Goal: Task Accomplishment & Management: Complete application form

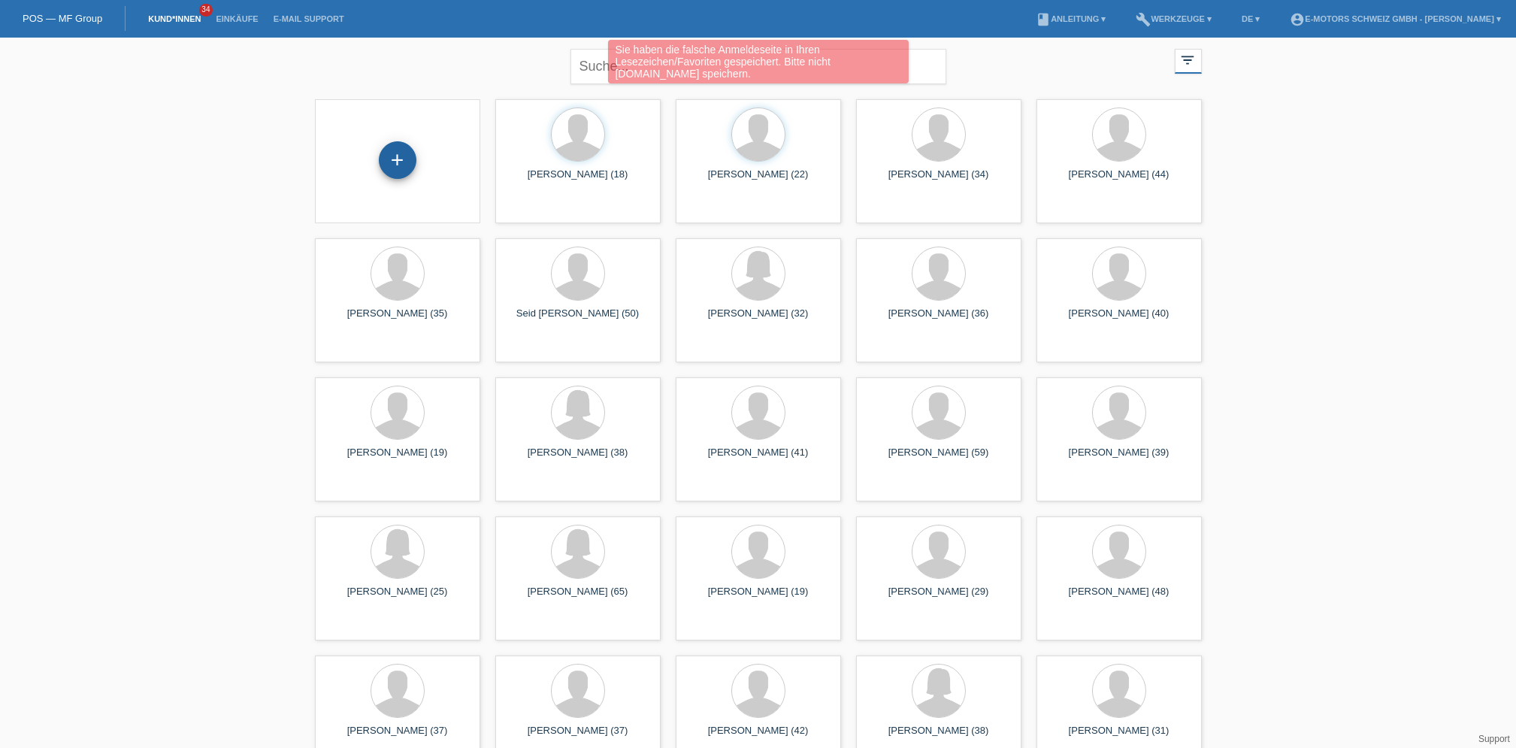
click at [399, 169] on div "+" at bounding box center [398, 160] width 38 height 38
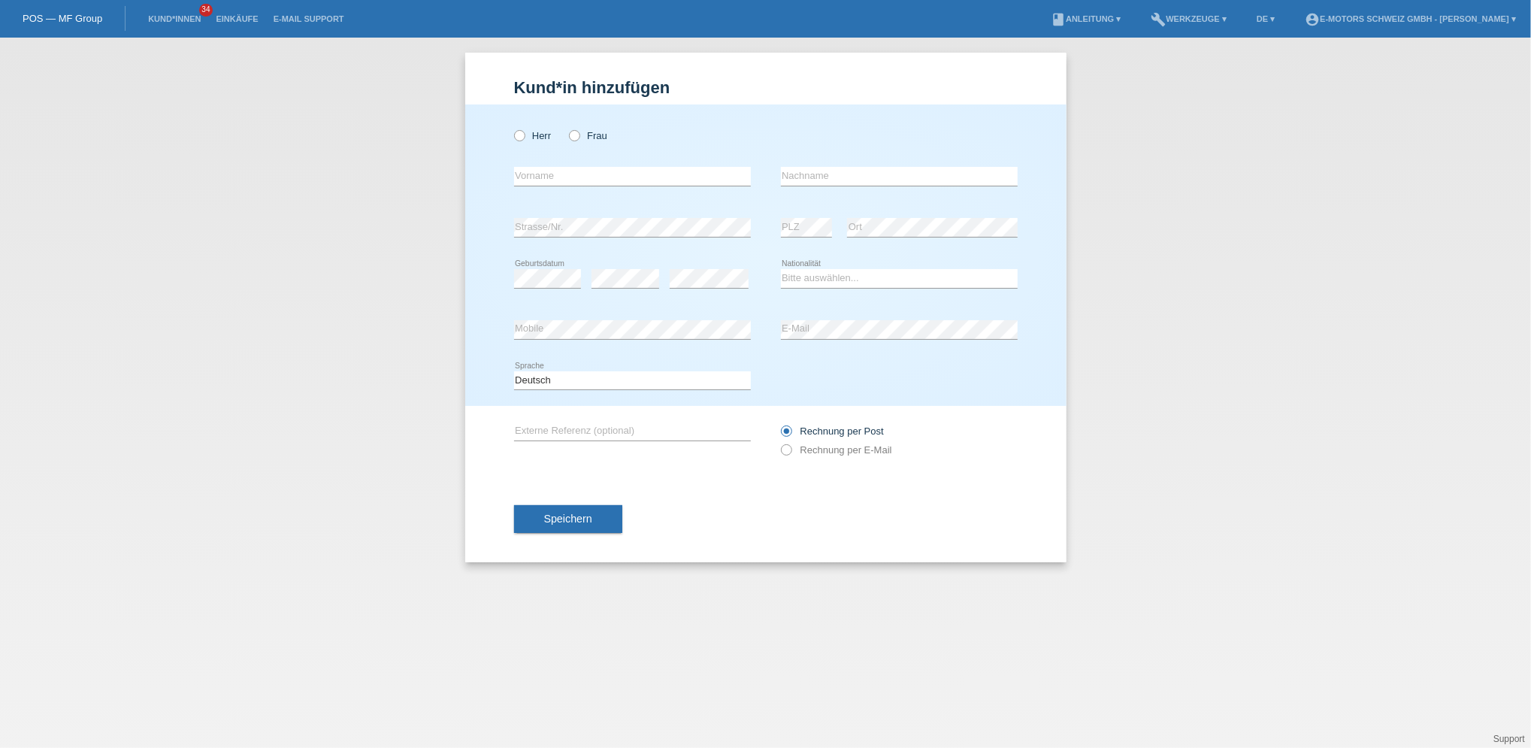
click at [536, 142] on div "Herr Frau" at bounding box center [632, 135] width 237 height 31
click at [528, 135] on label "Herr" at bounding box center [533, 135] width 38 height 11
click at [524, 135] on input "Herr" at bounding box center [519, 135] width 10 height 10
radio input "true"
click at [538, 170] on input "text" at bounding box center [632, 176] width 237 height 19
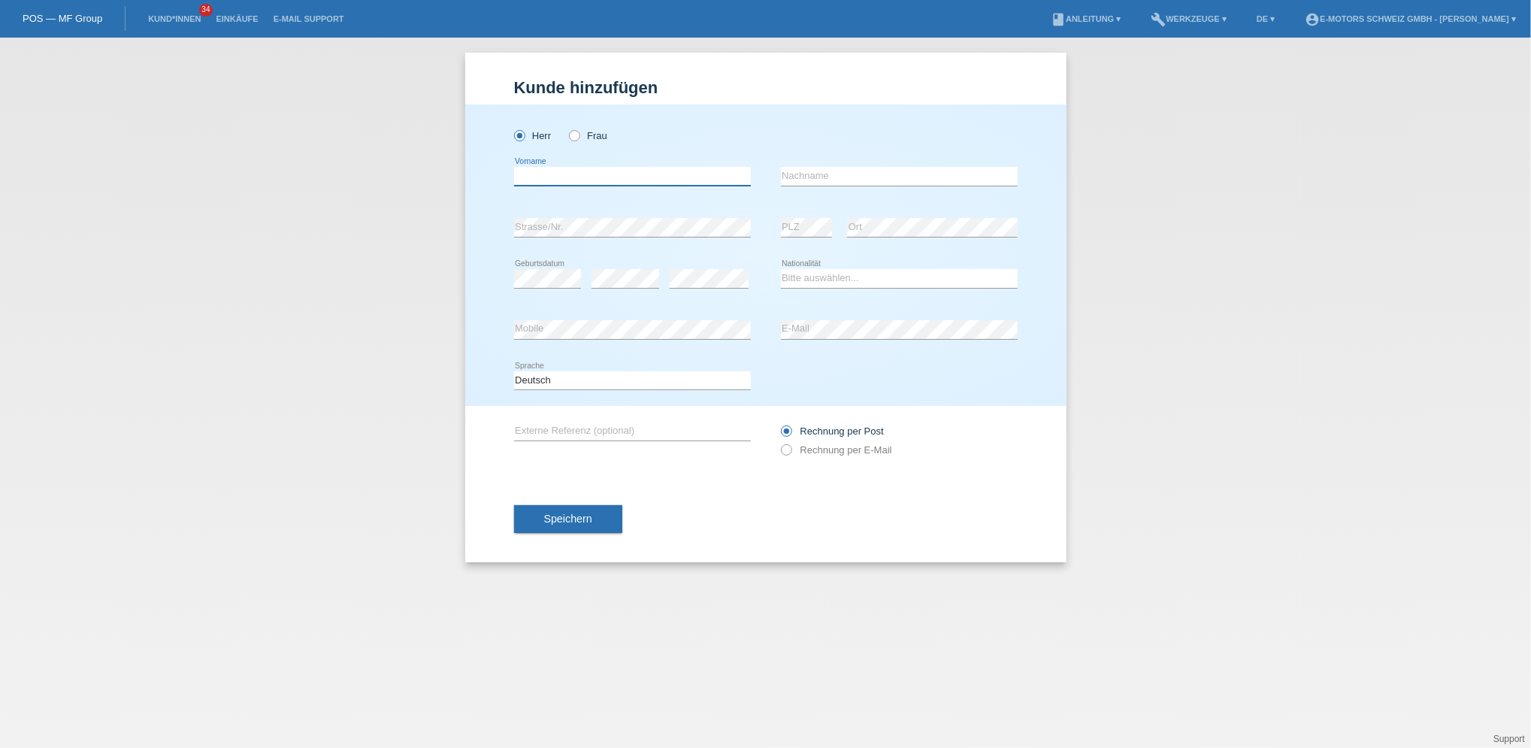
paste input "Burak Yilmaz"
drag, startPoint x: 546, startPoint y: 174, endPoint x: 579, endPoint y: 174, distance: 32.3
click at [579, 174] on input "[PERSON_NAME]" at bounding box center [632, 176] width 237 height 19
click at [585, 174] on input "Burak Yilmaz" at bounding box center [632, 176] width 237 height 19
drag, startPoint x: 585, startPoint y: 174, endPoint x: 541, endPoint y: 174, distance: 43.6
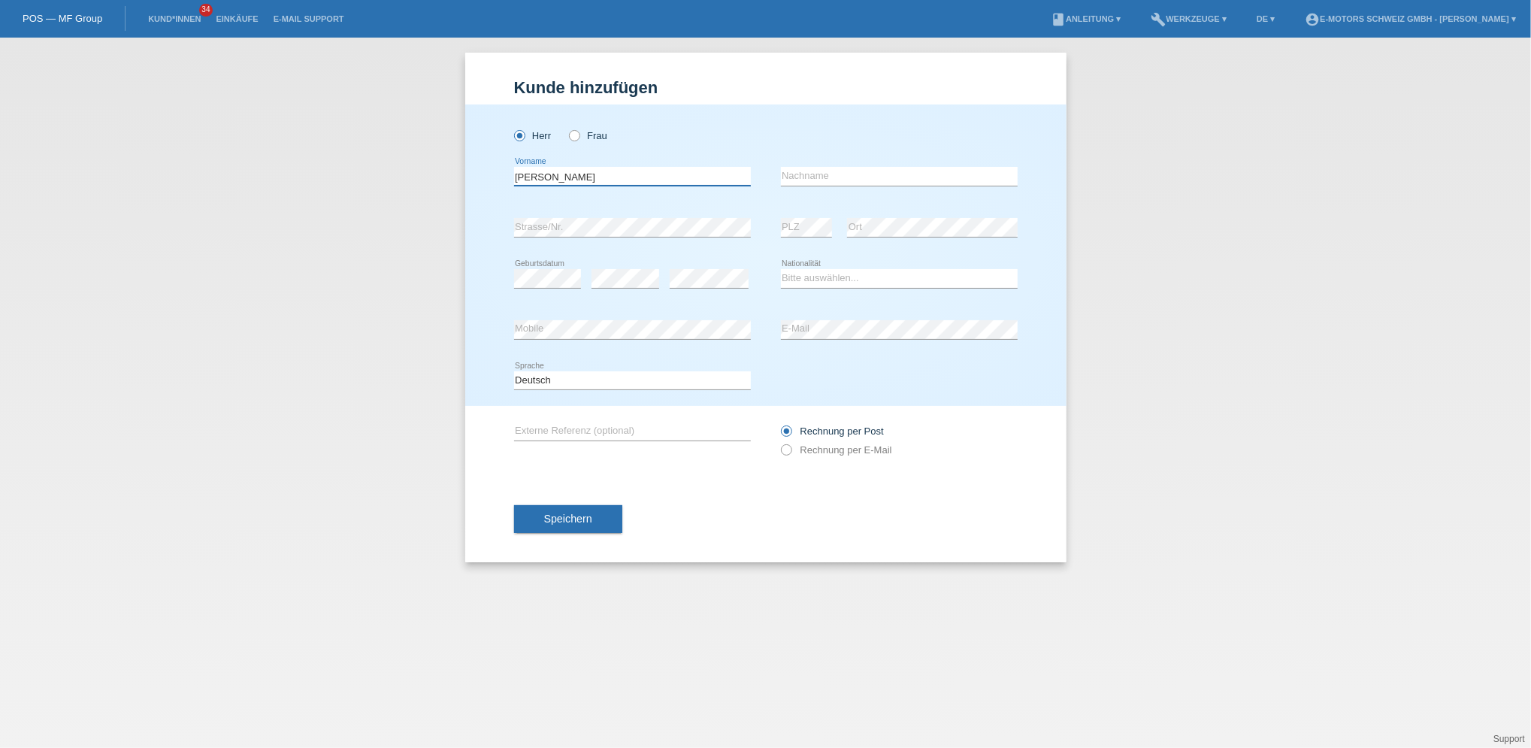
click at [541, 174] on input "Burak Yilmaz" at bounding box center [632, 176] width 237 height 19
paste input "Burak"
type input "Burak"
paste input "Burak Yilmaz"
type input "[PERSON_NAME]"
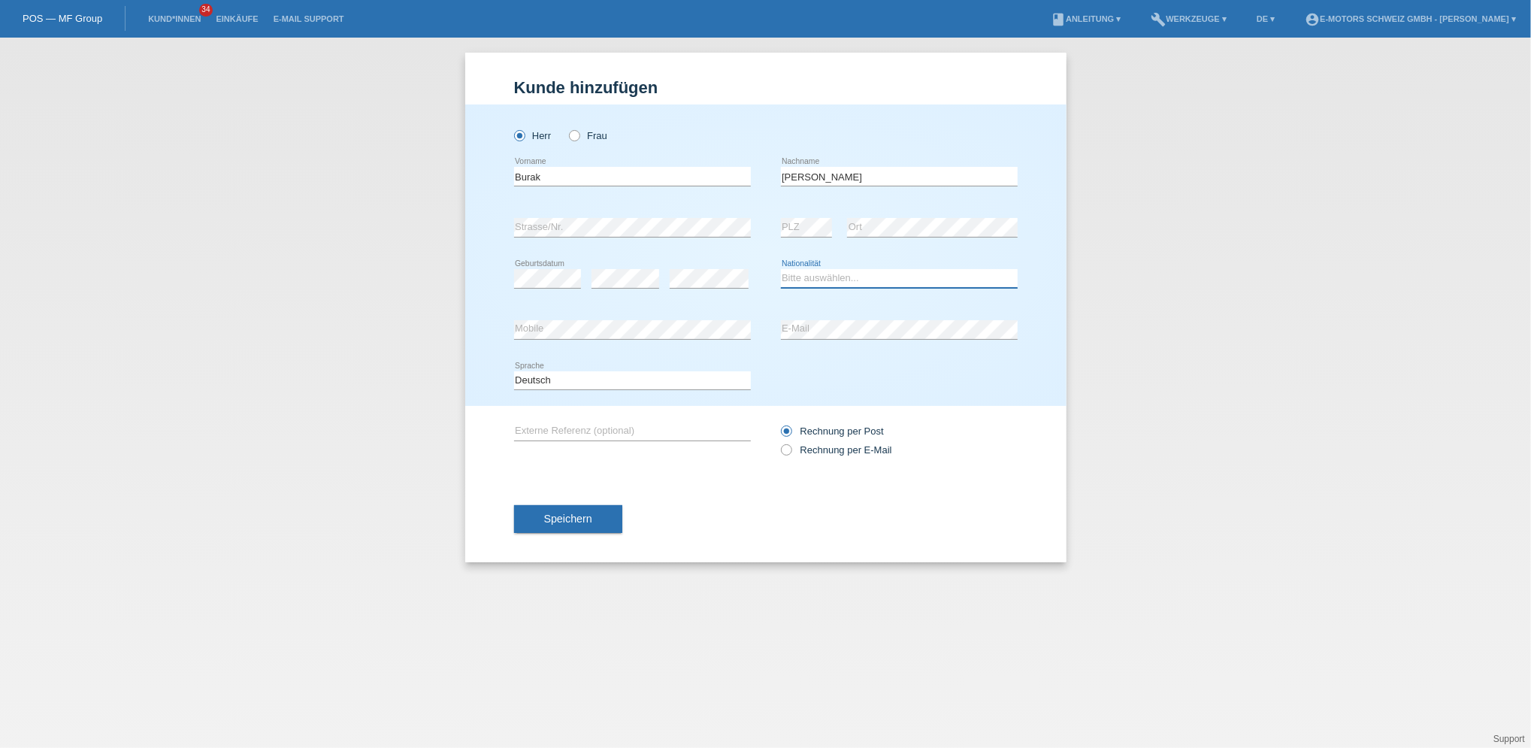
click at [788, 278] on select "Bitte auswählen... Schweiz Deutschland Liechtenstein Österreich ------------ Af…" at bounding box center [899, 278] width 237 height 18
select select "AT"
click at [781, 269] on select "Bitte auswählen... Schweiz Deutschland Liechtenstein Österreich ------------ Af…" at bounding box center [899, 278] width 237 height 18
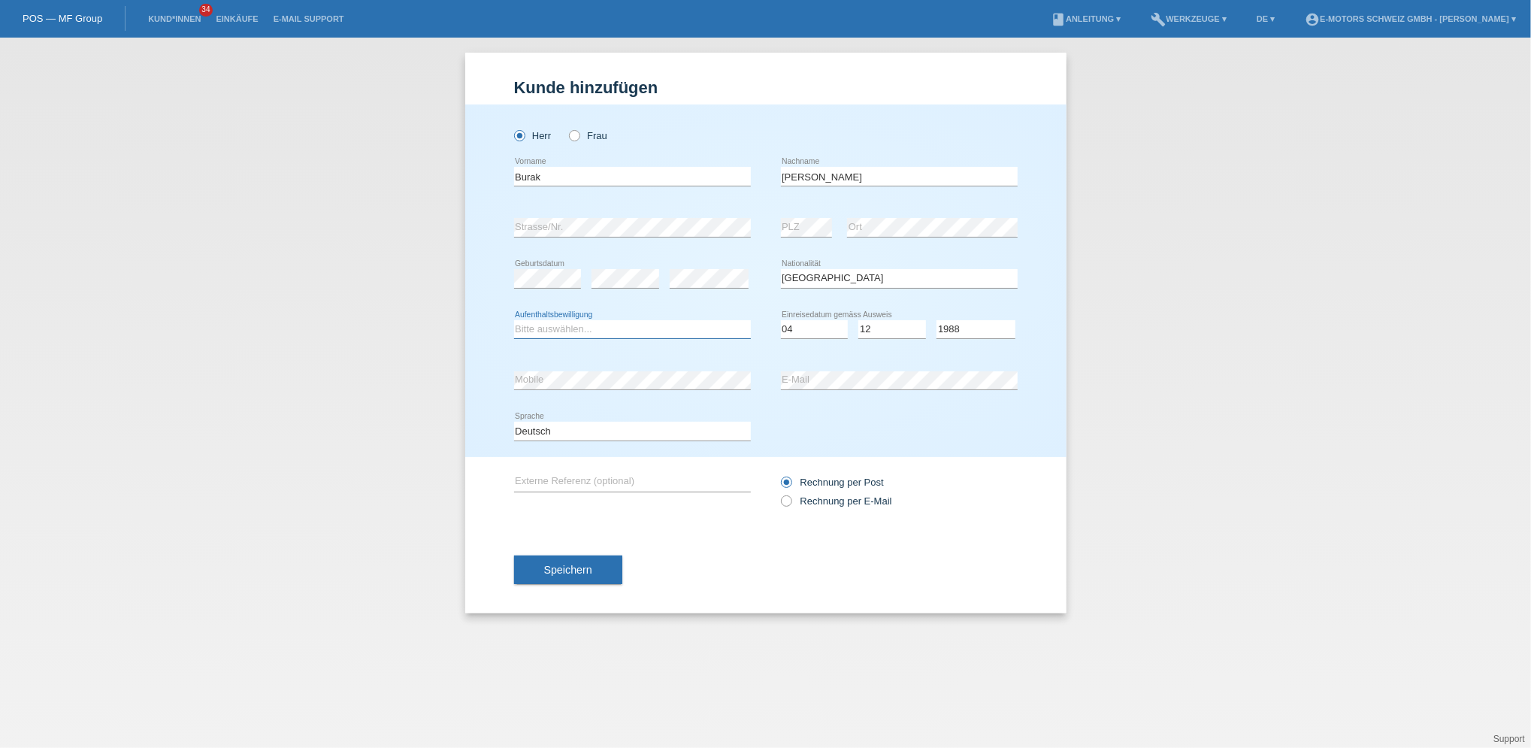
click at [609, 326] on select "Bitte auswählen... C B B - Flüchtlingsstatus Andere" at bounding box center [632, 329] width 237 height 18
click at [514, 320] on select "Bitte auswählen... C B B - Flüchtlingsstatus Andere" at bounding box center [632, 329] width 237 height 18
click at [586, 323] on select "Bitte auswählen... C B B - Flüchtlingsstatus Andere" at bounding box center [632, 329] width 237 height 18
select select "C"
click at [514, 320] on select "Bitte auswählen... C B B - Flüchtlingsstatus Andere" at bounding box center [632, 329] width 237 height 18
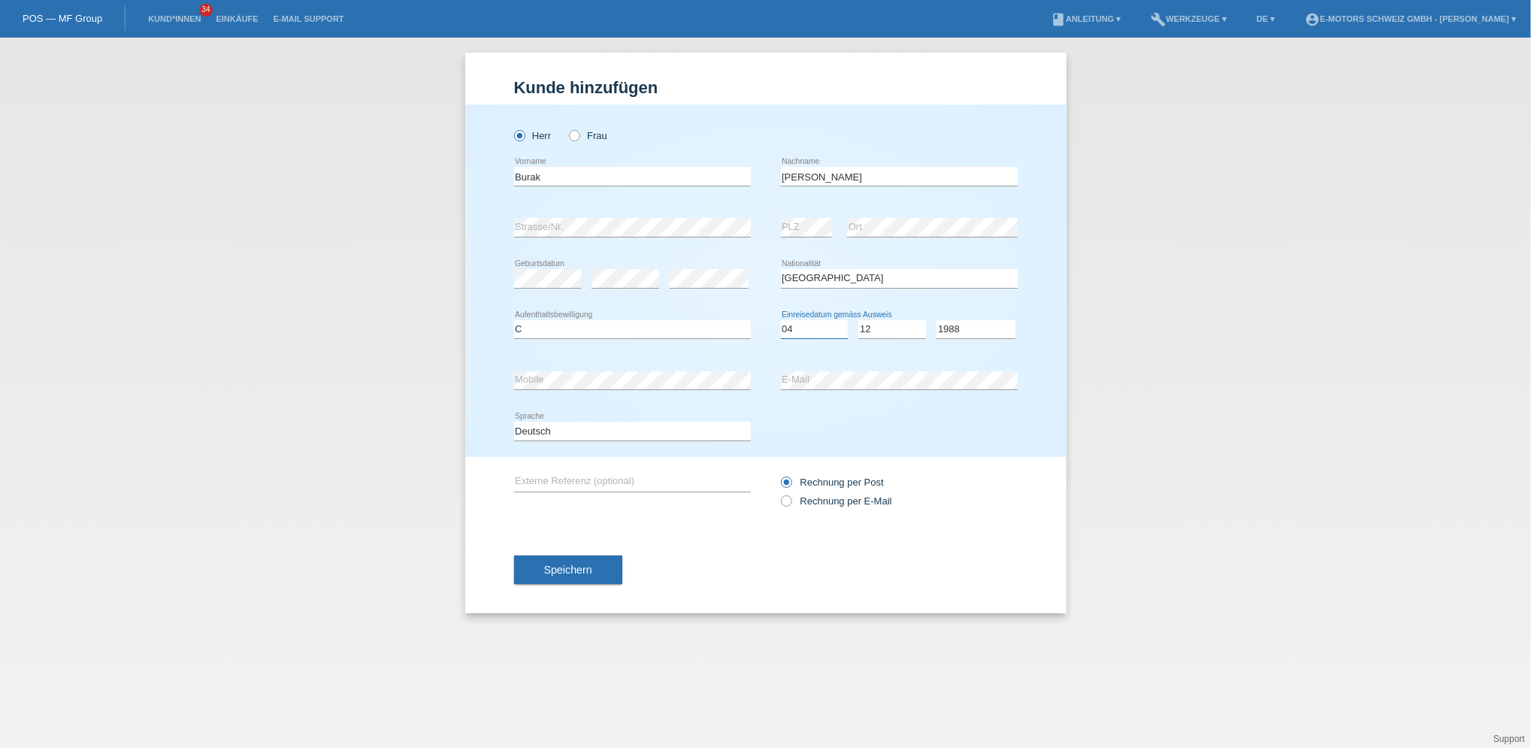
click at [804, 328] on select "Tag 01 02 03 04 05 06 07 08 09 10 11" at bounding box center [815, 329] width 68 height 18
select select "12"
click at [781, 320] on select "Tag 01 02 03 04 05 06 07 08 09 10 11" at bounding box center [815, 329] width 68 height 18
click at [857, 332] on div "Tag 01 02 03 04 05 06 07 08 09 10 11 12 13 14 15 16 17 18 19 20 21 22 23 24 25 …" at bounding box center [899, 329] width 237 height 51
click at [869, 329] on select "Monat 01 02 03 04 05 06 07 08 09 10 11" at bounding box center [892, 329] width 68 height 18
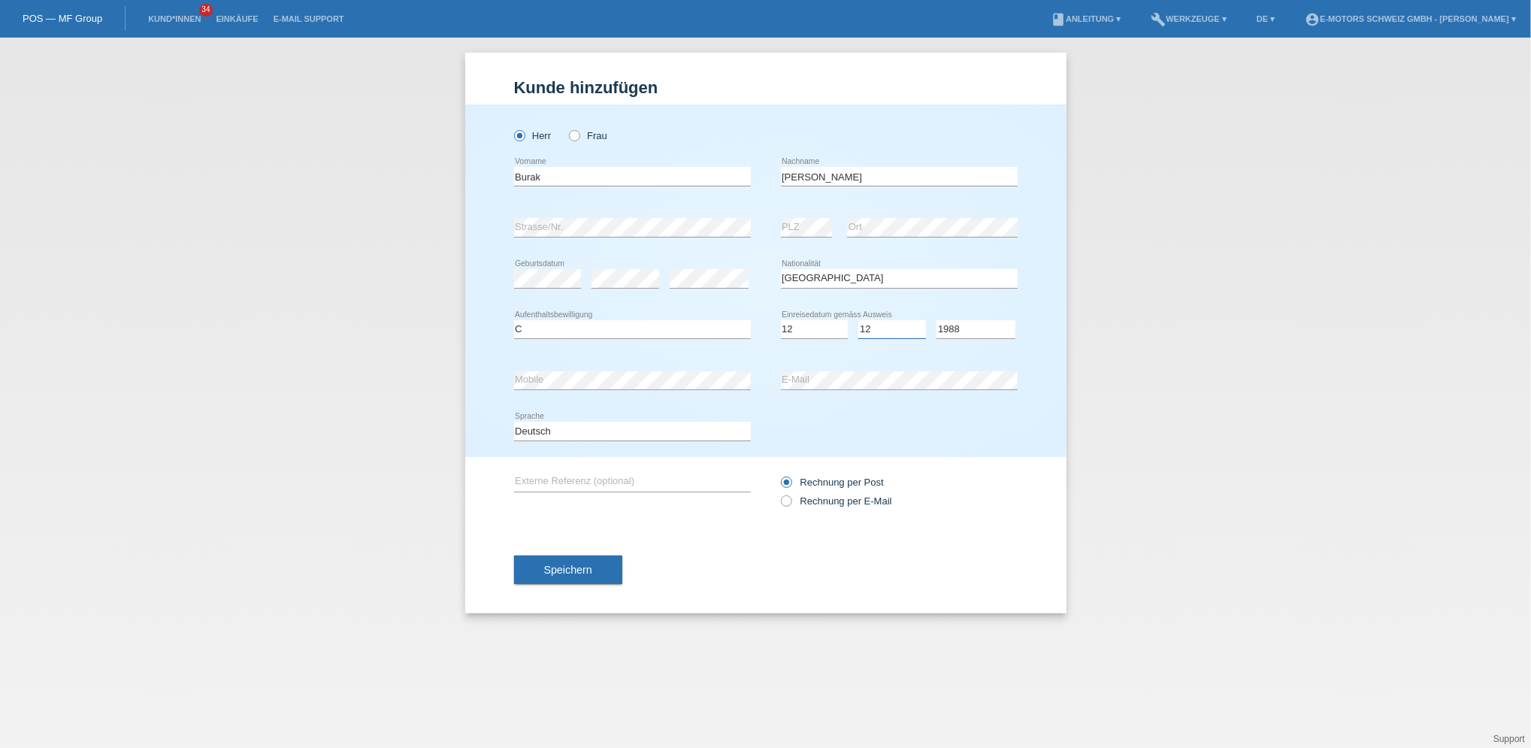
select select "06"
click at [858, 320] on select "Monat 01 02 03 04 05 06 07 08 09 10 11" at bounding box center [892, 329] width 68 height 18
click at [947, 337] on select "Jahr 2025 2024 2023 2022 2021 2020 2019 2018 2017 2016 2015 2014 2013 2012 2011…" at bounding box center [976, 329] width 79 height 18
select select "2020"
click at [937, 320] on select "Jahr 2025 2024 2023 2022 2021 2020 2019 2018 2017 2016 2015 2014 2013 2012 2011…" at bounding box center [976, 329] width 79 height 18
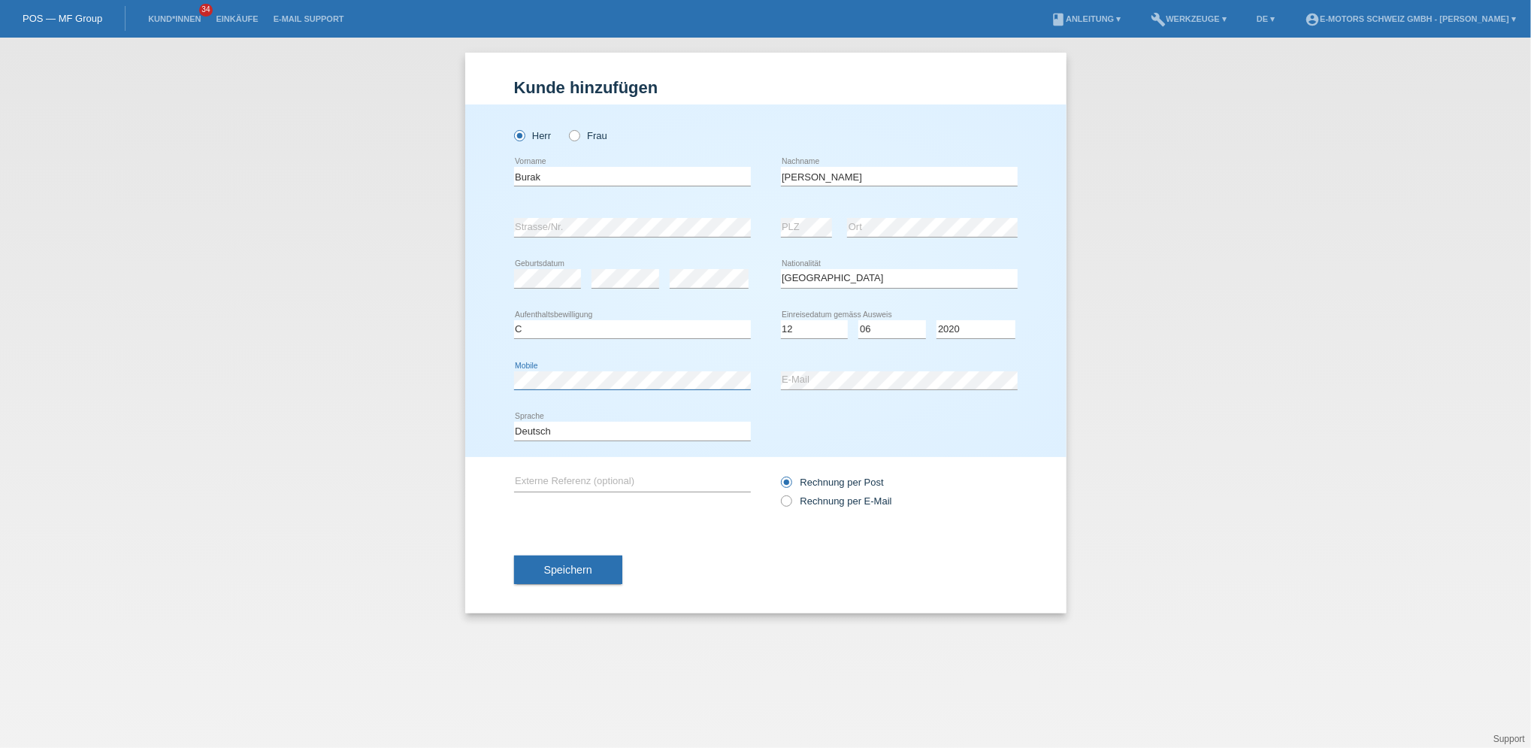
click at [462, 386] on div "Kund*in hinzufügen Kunde hinzufügen Kundin hinzufügen Herr Frau Burak error Vor…" at bounding box center [765, 393] width 1531 height 710
click at [768, 385] on div "error Mobile error E-Mail" at bounding box center [766, 380] width 504 height 51
click at [578, 559] on button "Speichern" at bounding box center [568, 569] width 108 height 29
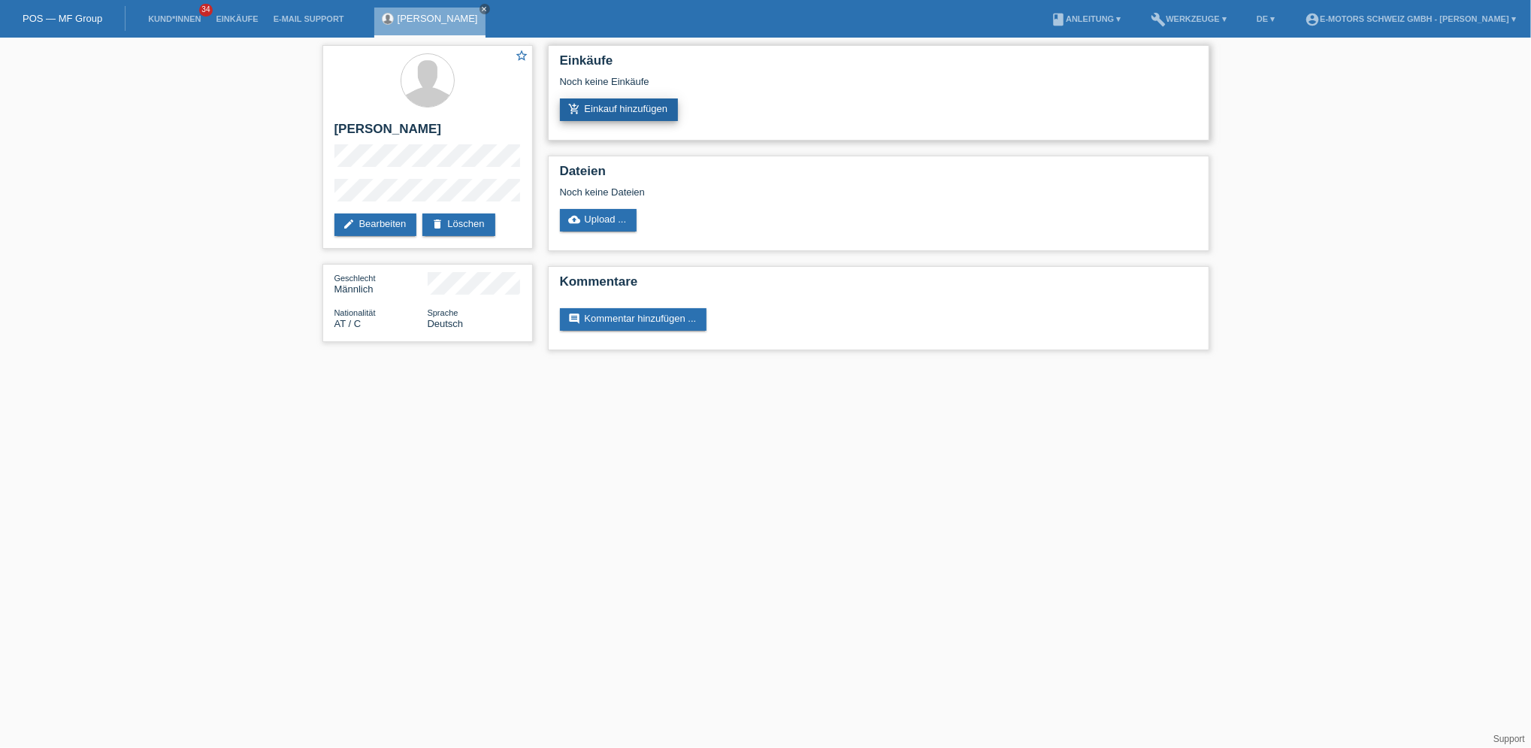
click at [595, 109] on link "add_shopping_cart Einkauf hinzufügen" at bounding box center [619, 109] width 119 height 23
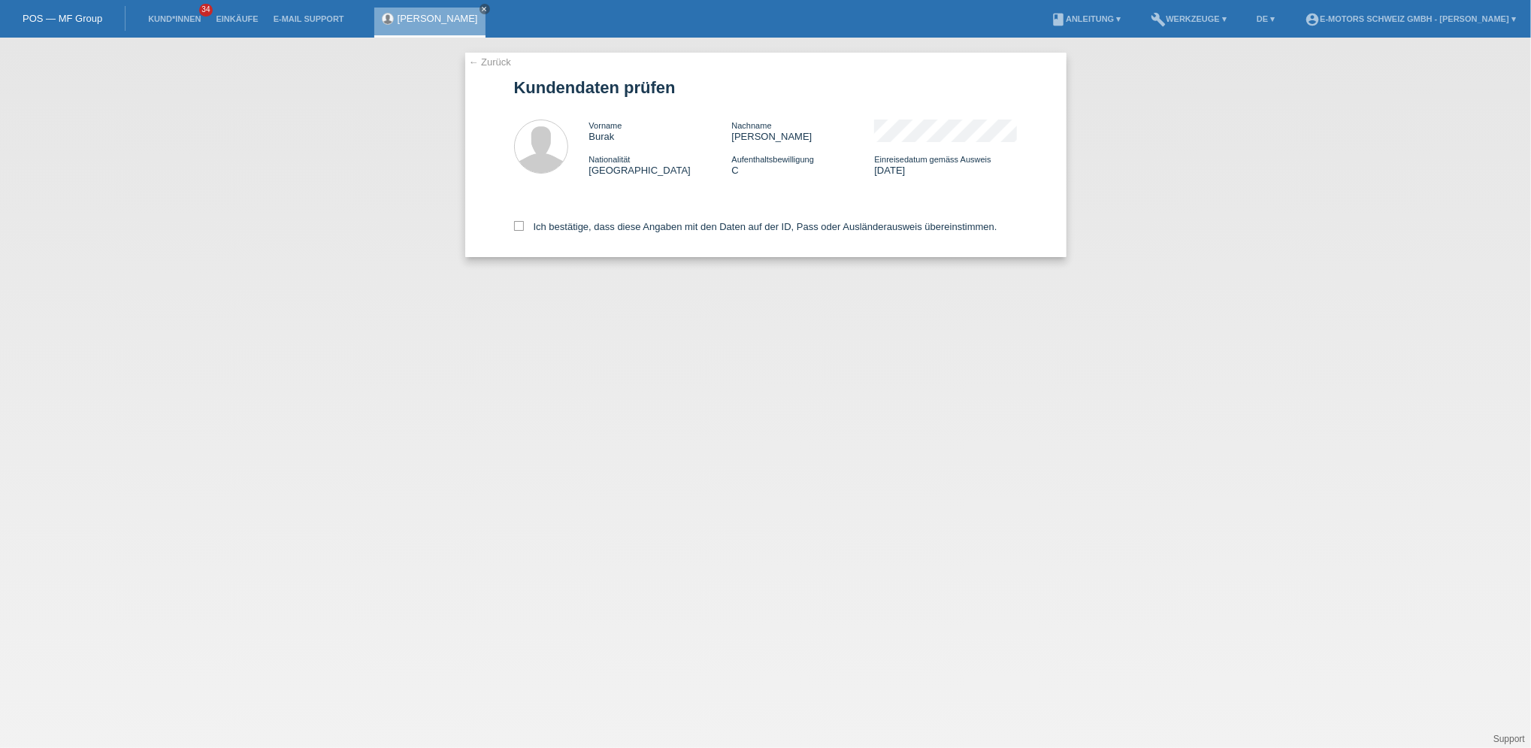
click at [511, 222] on div "← Zurück Kundendaten prüfen Vorname Burak Nachname Burak Yilmaz Nationalität Ös…" at bounding box center [765, 155] width 601 height 204
click at [516, 225] on icon at bounding box center [519, 226] width 10 height 10
click at [516, 225] on input "Ich bestätige, dass diese Angaben mit den Daten auf der ID, Pass oder Ausländer…" at bounding box center [519, 226] width 10 height 10
checkbox input "true"
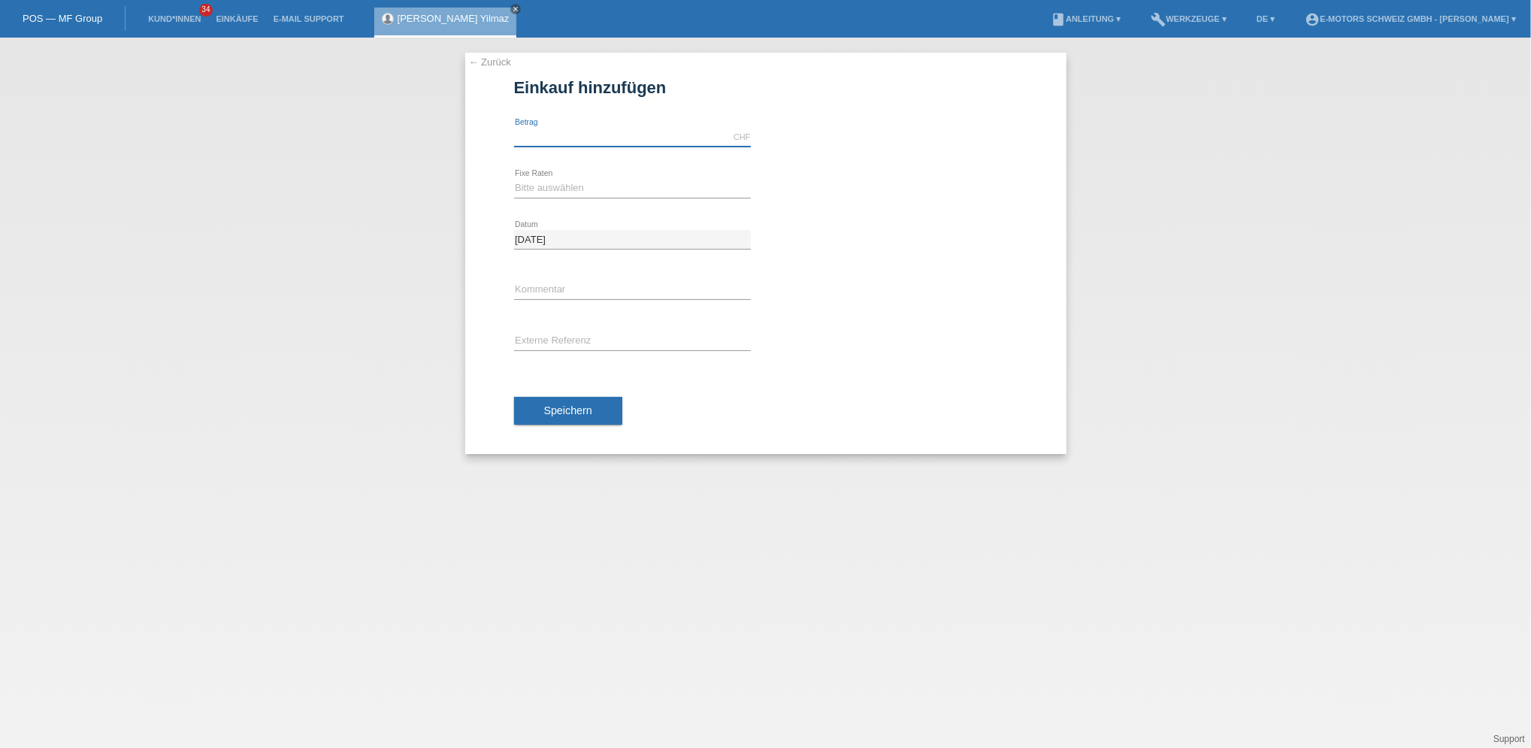
click at [537, 135] on input "text" at bounding box center [632, 137] width 237 height 19
type input "4590.00"
click at [560, 185] on select "Bitte auswählen 12 Raten 24 Raten 36 Raten 48 Raten" at bounding box center [632, 188] width 237 height 18
select select "215"
click at [514, 179] on select "Bitte auswählen 12 Raten 24 Raten 36 Raten 48 Raten" at bounding box center [632, 188] width 237 height 18
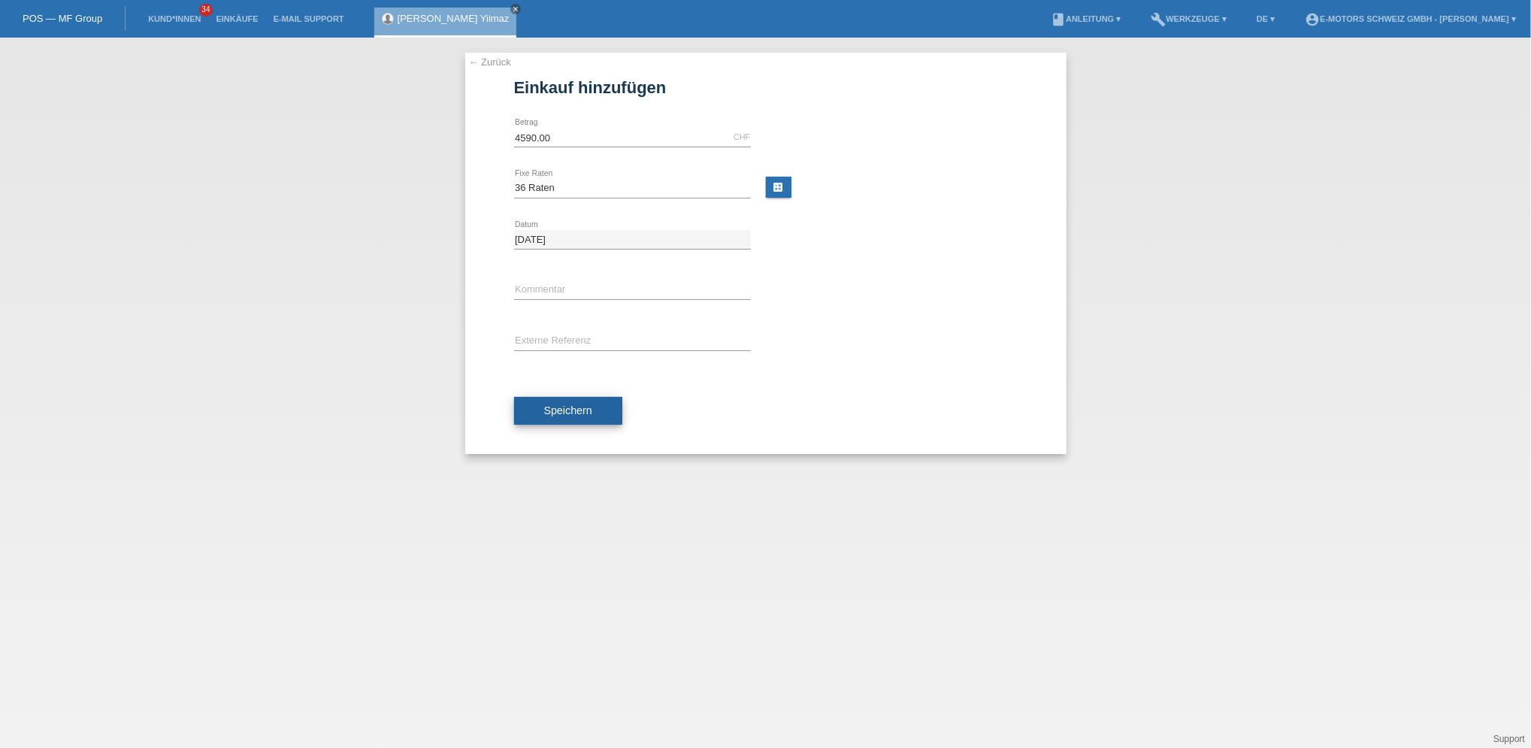
click at [577, 404] on span "Speichern" at bounding box center [568, 410] width 48 height 12
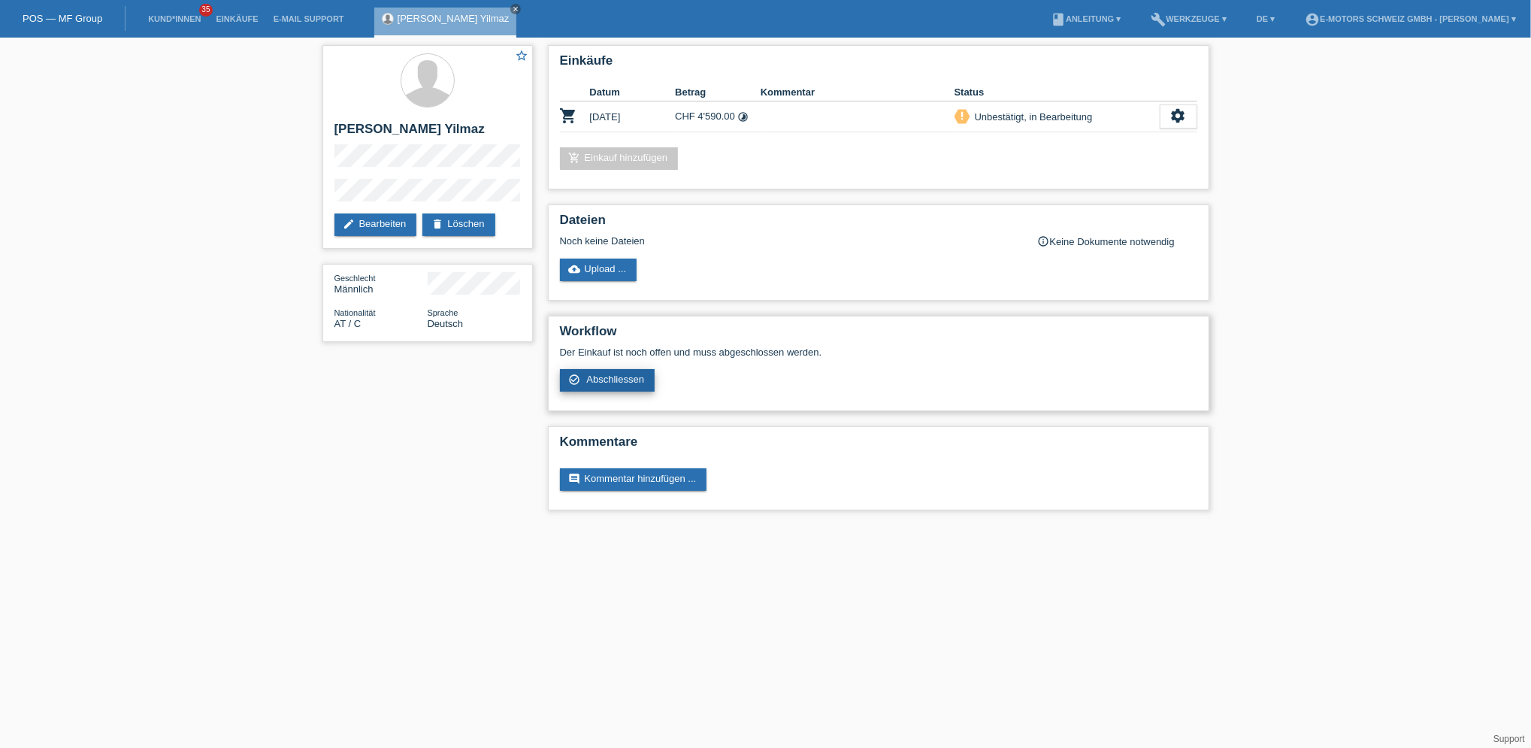
click at [601, 385] on link "check_circle_outline Abschliessen" at bounding box center [607, 380] width 95 height 23
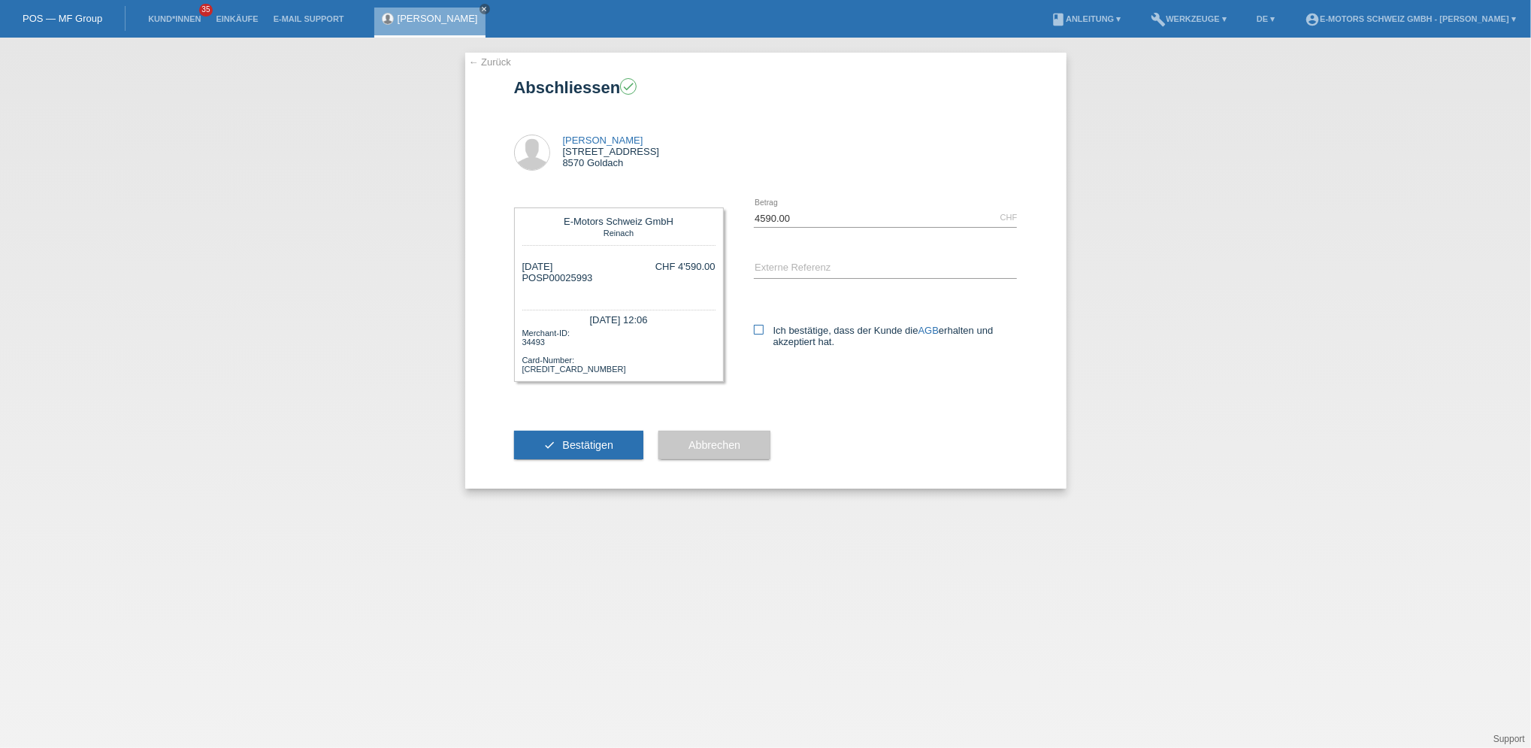
click at [762, 329] on icon at bounding box center [759, 330] width 10 height 10
click at [762, 329] on input "Ich bestätige, dass der Kunde die AGB erhalten und akzeptiert hat." at bounding box center [759, 330] width 10 height 10
checkbox input "true"
click at [604, 441] on span "Bestätigen" at bounding box center [587, 445] width 51 height 12
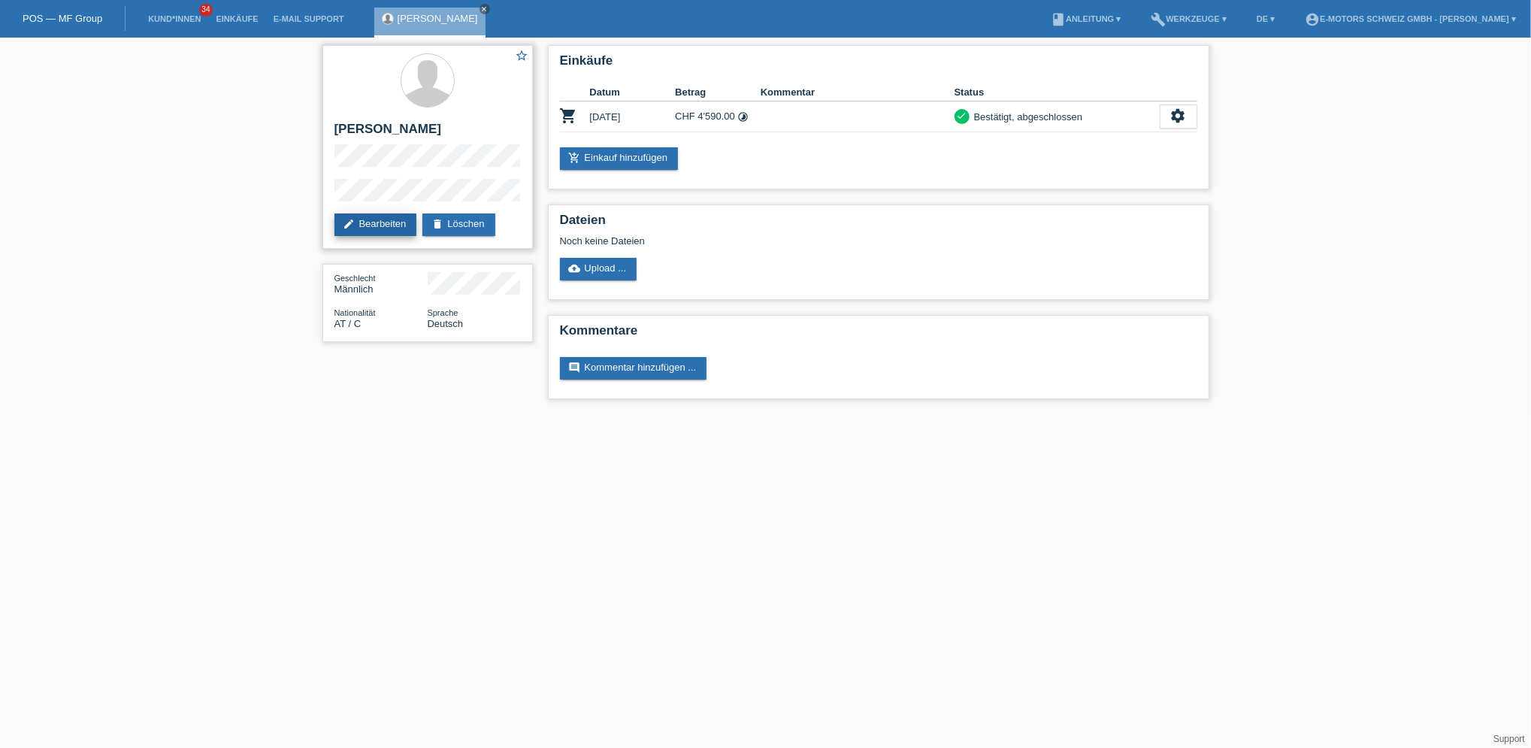
click at [390, 224] on link "edit Bearbeiten" at bounding box center [375, 224] width 83 height 23
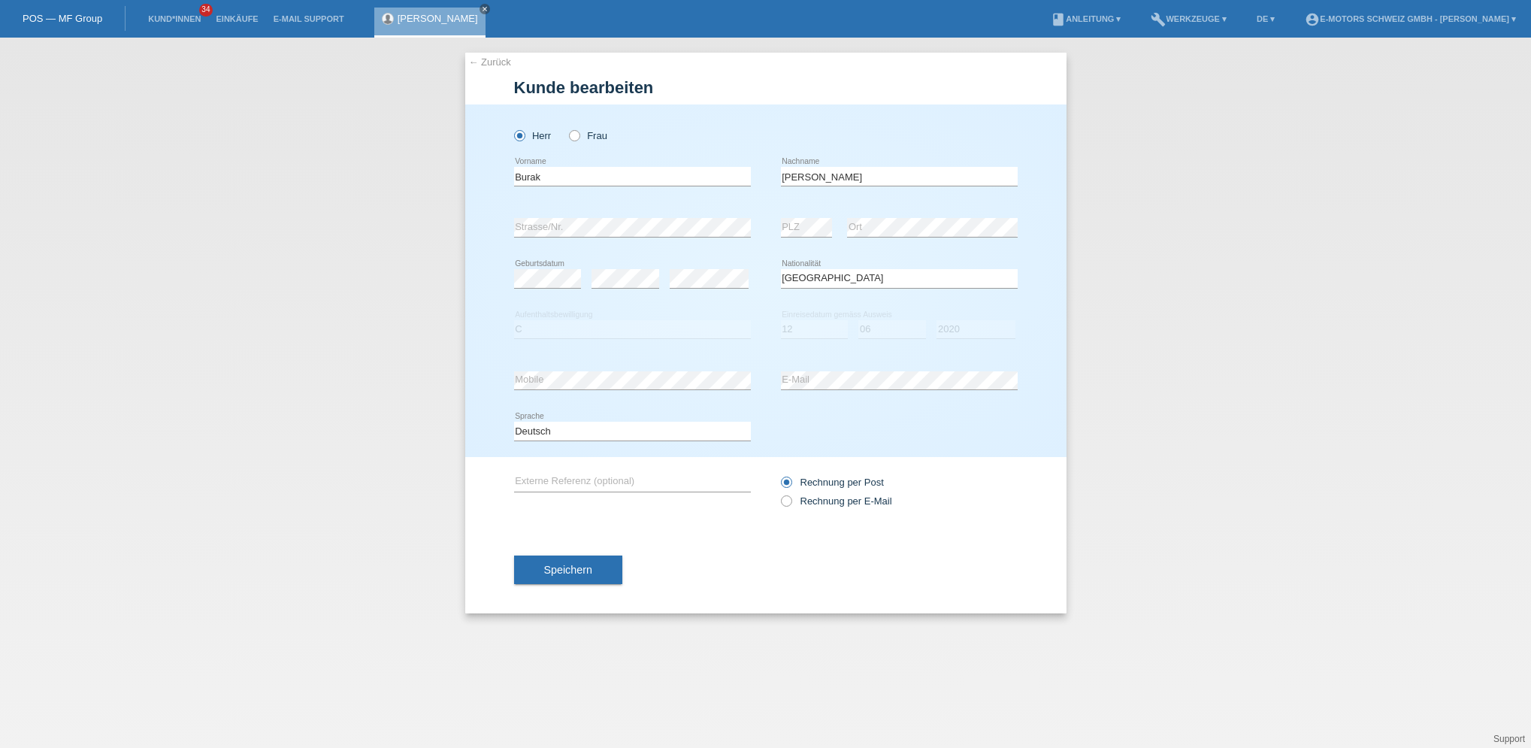
select select "AT"
select select "C"
select select "12"
select select "06"
select select "2020"
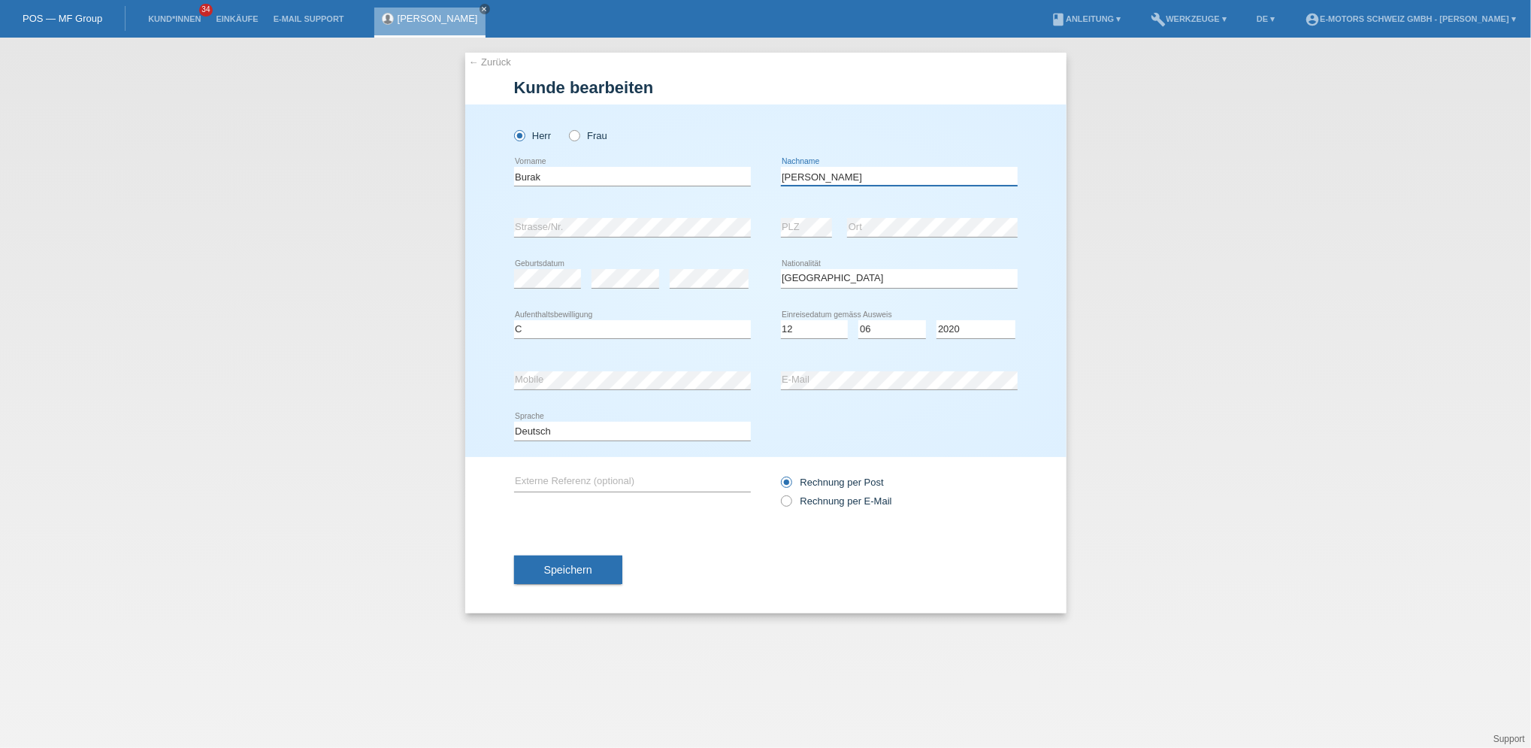
click at [806, 174] on input "[PERSON_NAME]" at bounding box center [899, 176] width 237 height 19
type input "Yilmaz"
click at [570, 569] on span "Speichern" at bounding box center [568, 570] width 48 height 12
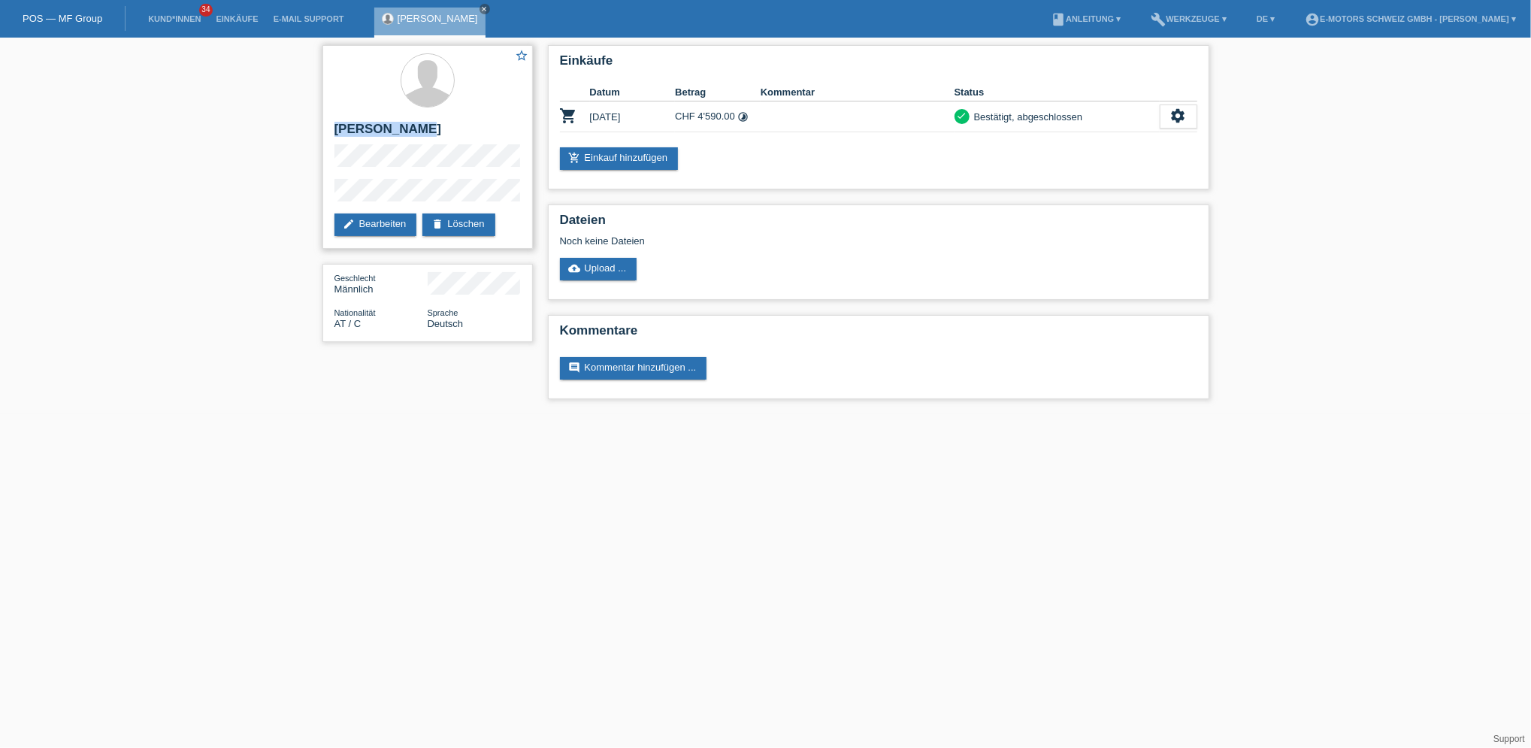
drag, startPoint x: 335, startPoint y: 125, endPoint x: 428, endPoint y: 127, distance: 92.5
click at [428, 127] on h2 "[PERSON_NAME]" at bounding box center [427, 133] width 186 height 23
copy h2 "[PERSON_NAME]"
click at [1186, 121] on div "settings" at bounding box center [1179, 116] width 38 height 24
click at [1136, 164] on span "AGB herunterladen" at bounding box center [1114, 162] width 88 height 18
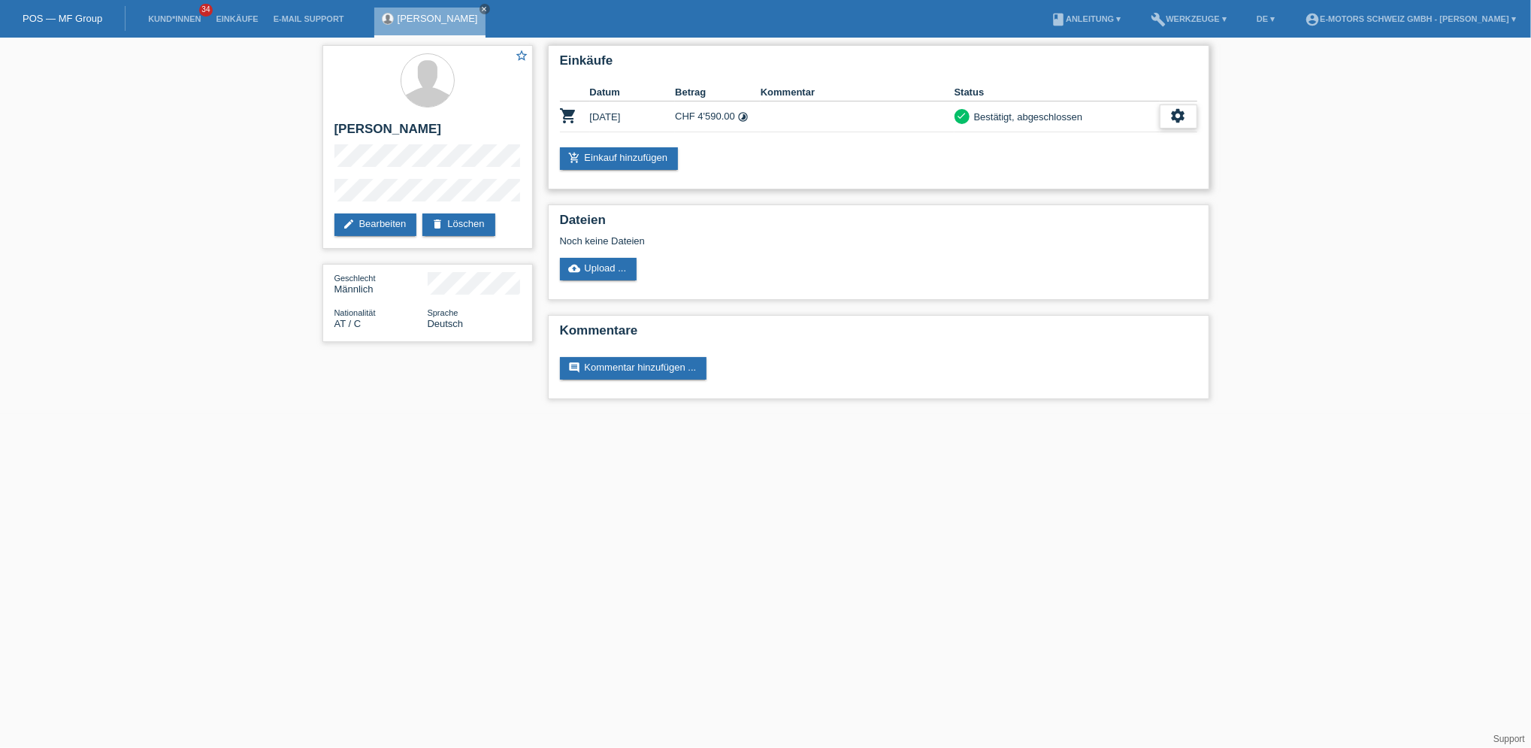
click at [1173, 120] on icon "settings" at bounding box center [1178, 115] width 17 height 17
click at [1135, 189] on span "Quittung herunterladen" at bounding box center [1122, 185] width 104 height 18
click at [376, 225] on link "edit Bearbeiten" at bounding box center [375, 224] width 83 height 23
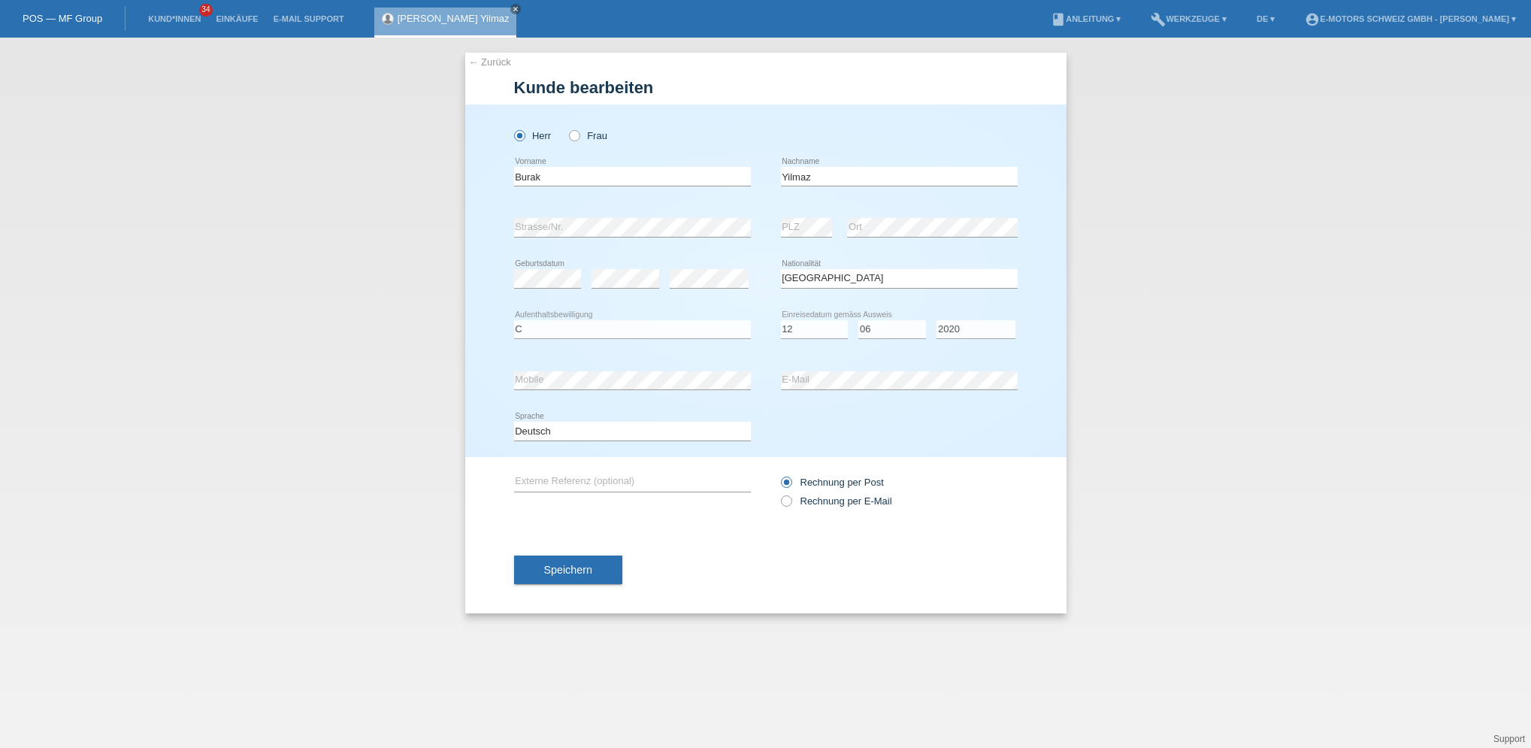
select select "AT"
select select "C"
select select "12"
select select "06"
select select "2020"
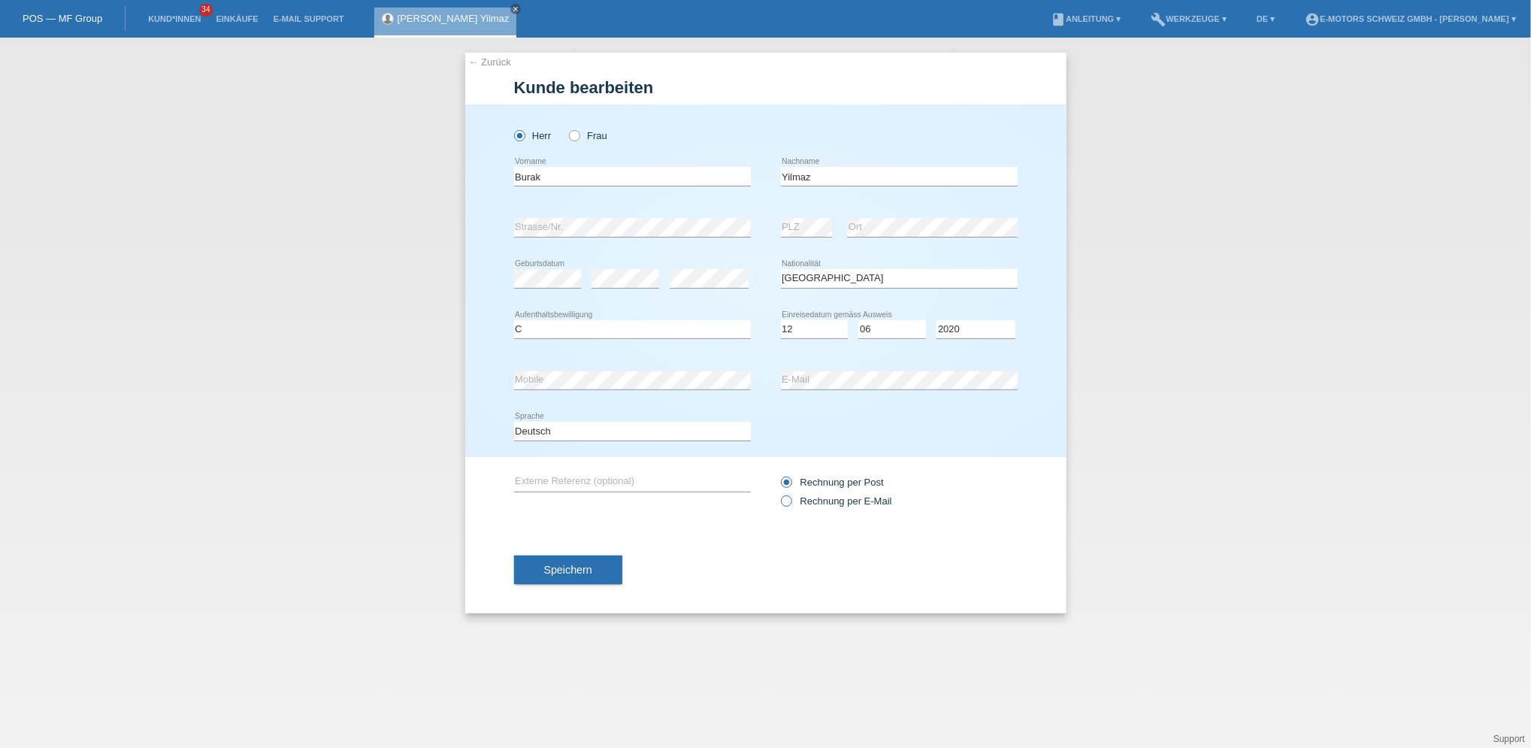
click at [797, 498] on label "Rechnung per E-Mail" at bounding box center [836, 500] width 111 height 11
click at [791, 498] on input "Rechnung per E-Mail" at bounding box center [786, 504] width 10 height 19
radio input "true"
click at [586, 562] on button "Speichern" at bounding box center [568, 569] width 108 height 29
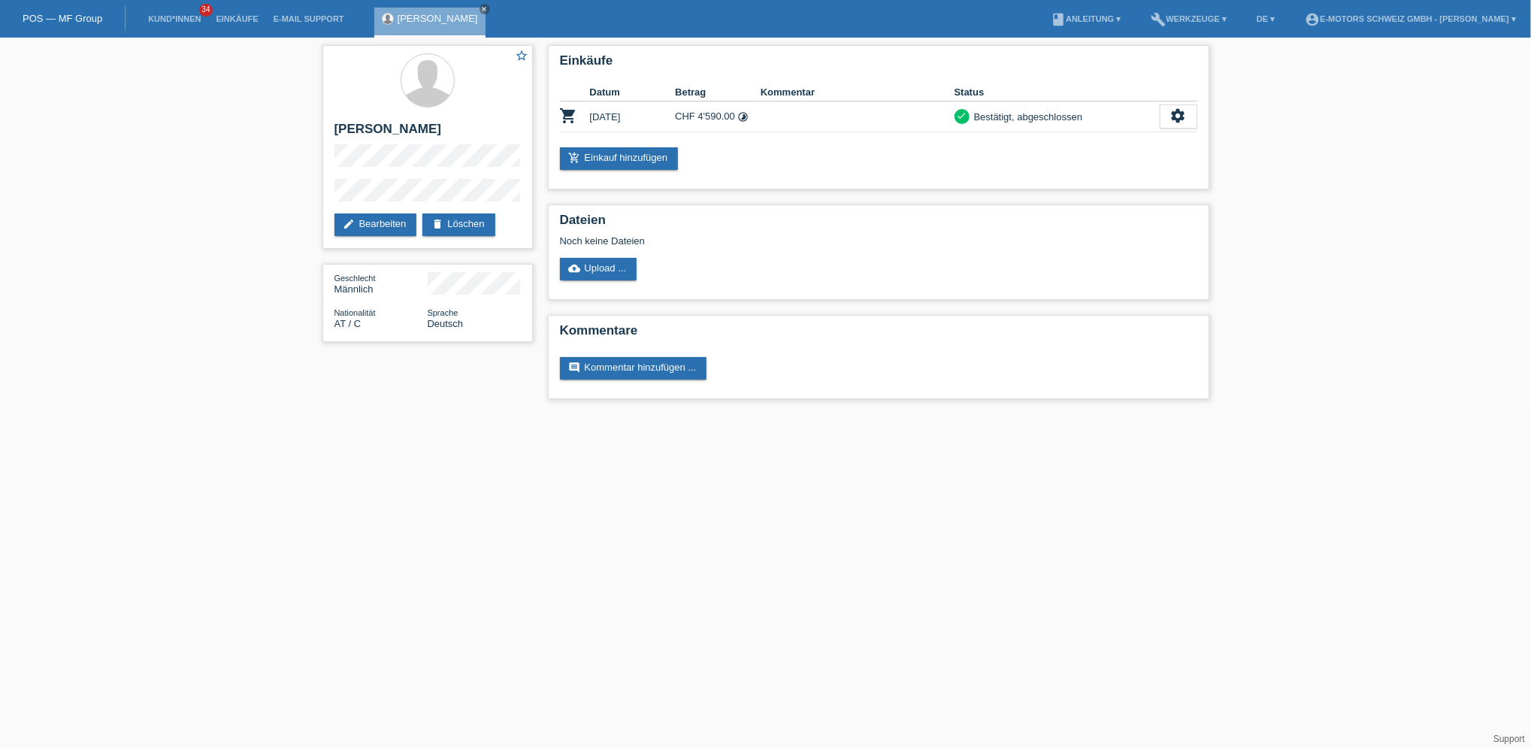
click at [1232, 276] on div "star_border [PERSON_NAME] edit Bearbeiten delete Löschen Geschlecht Männlich Na…" at bounding box center [765, 226] width 1531 height 377
click at [231, 23] on link "Einkäufe" at bounding box center [236, 18] width 57 height 9
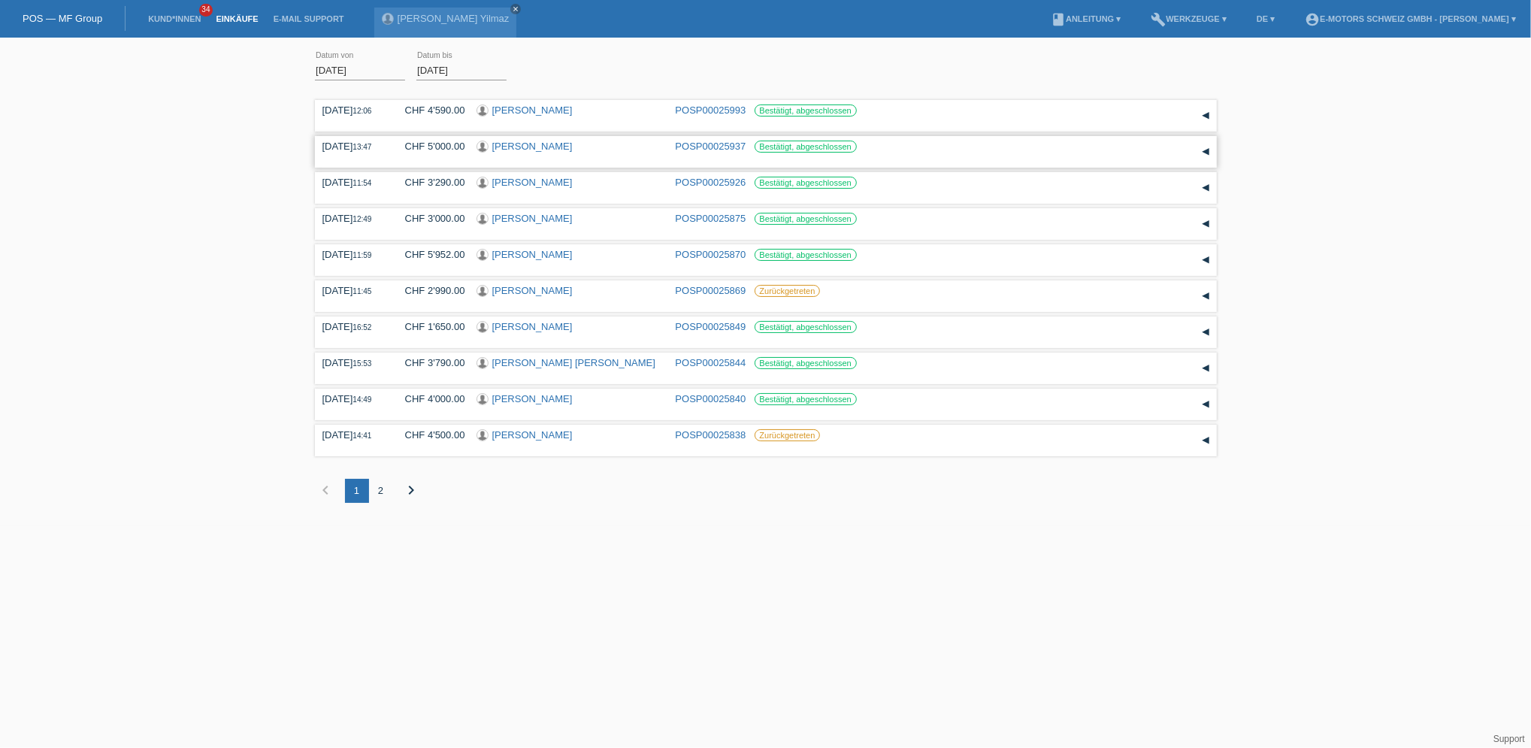
click at [524, 146] on link "[PERSON_NAME]" at bounding box center [532, 146] width 80 height 11
